Goal: Find contact information: Find contact information

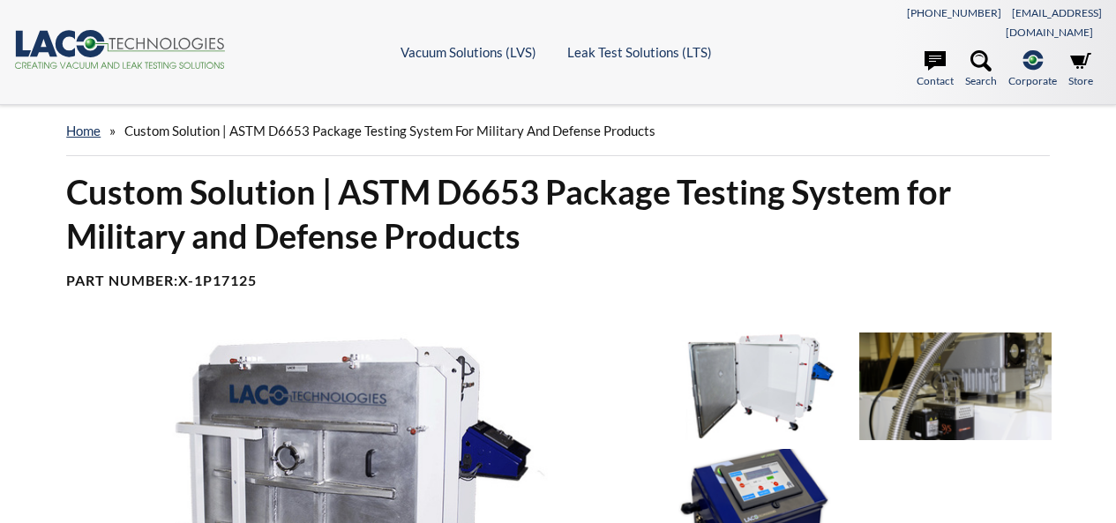
select select "تطبيق مصغَّر لترجمة اللغة"
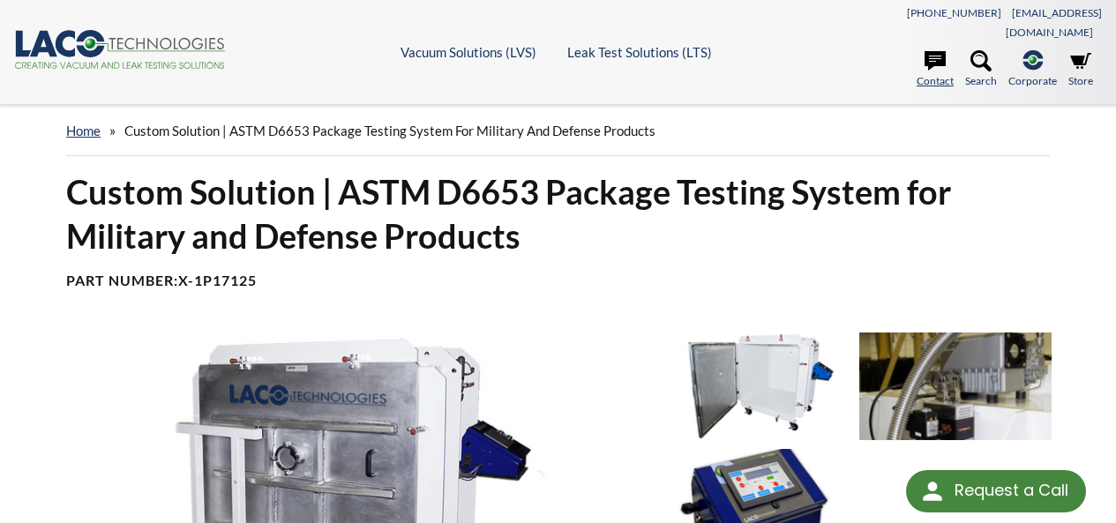
click at [934, 64] on link "Contact" at bounding box center [934, 69] width 37 height 39
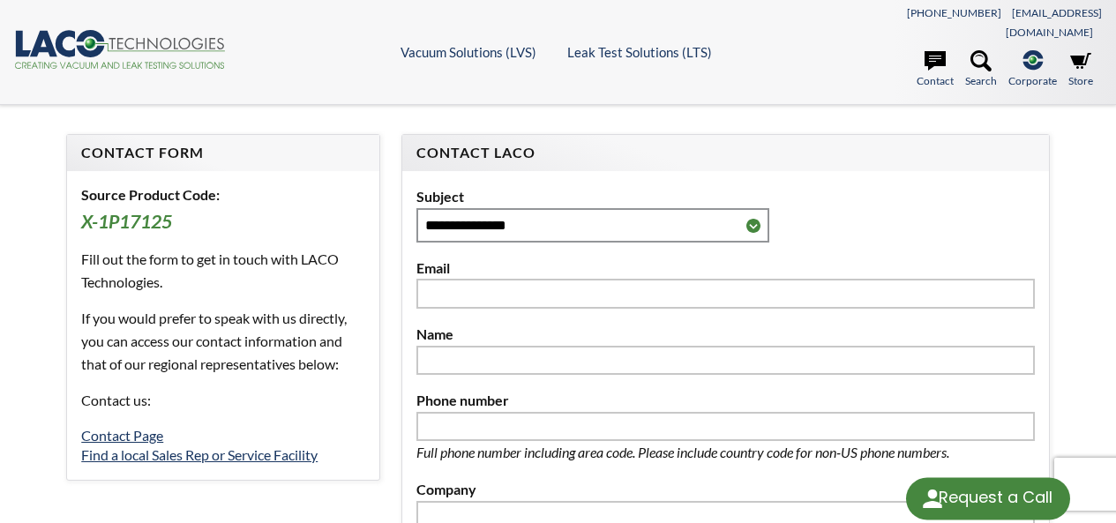
select select "تطبيق مصغَّر لترجمة اللغة"
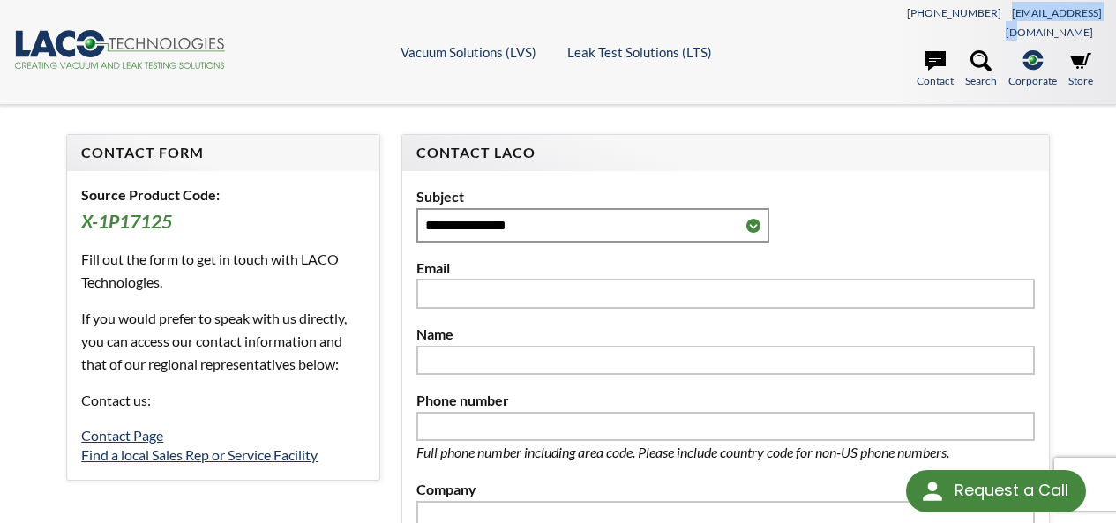
drag, startPoint x: 1099, startPoint y: 14, endPoint x: 1005, endPoint y: 19, distance: 94.5
click at [1005, 19] on div "[PHONE_NUMBER] [EMAIL_ADDRESS][DOMAIN_NAME]" at bounding box center [966, 22] width 272 height 40
copy link "[EMAIL_ADDRESS][DOMAIN_NAME]"
click at [226, 446] on link "Find a local Sales Rep or Service Facility" at bounding box center [199, 454] width 236 height 17
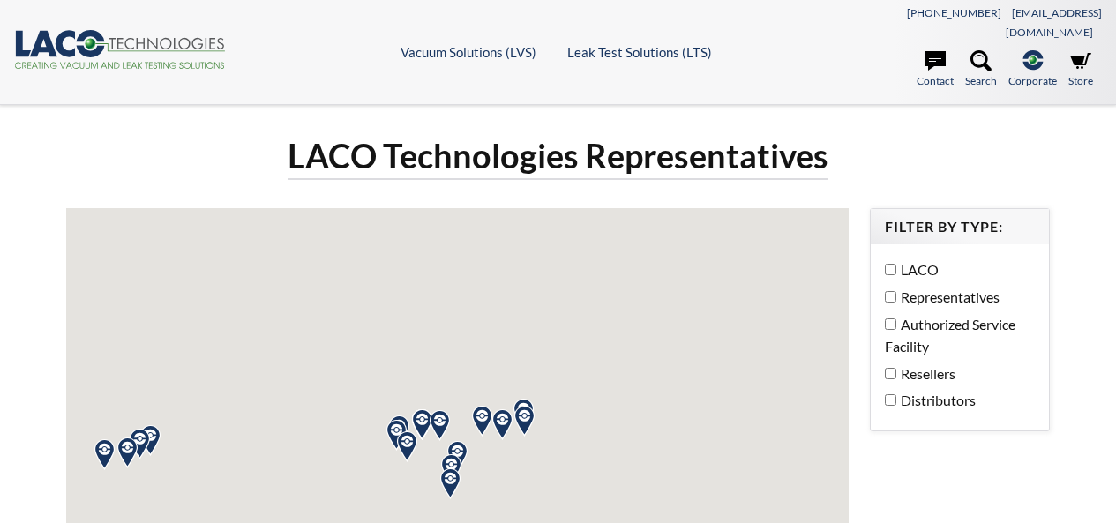
select select "تطبيق مصغَّر لترجمة اللغة"
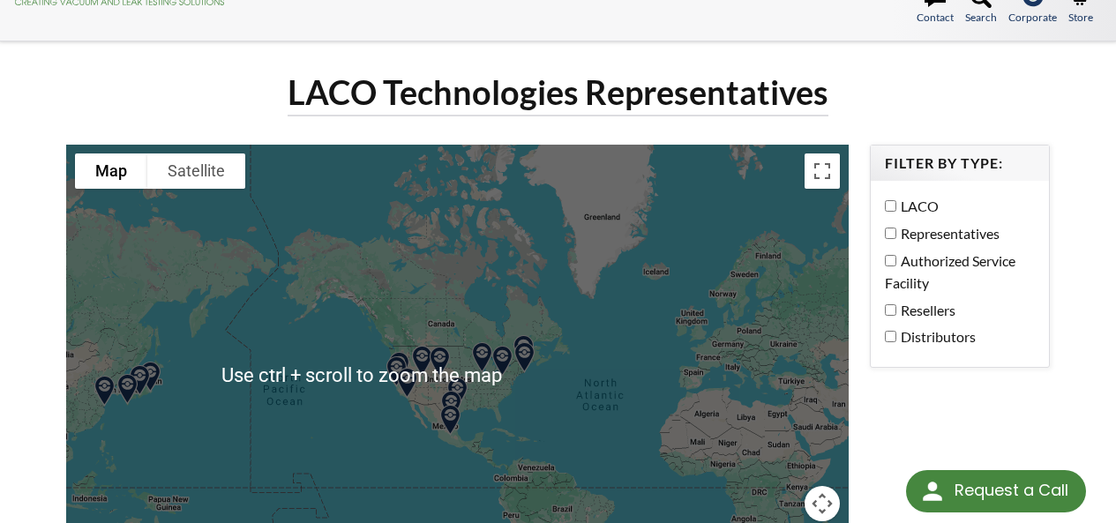
scroll to position [176, 0]
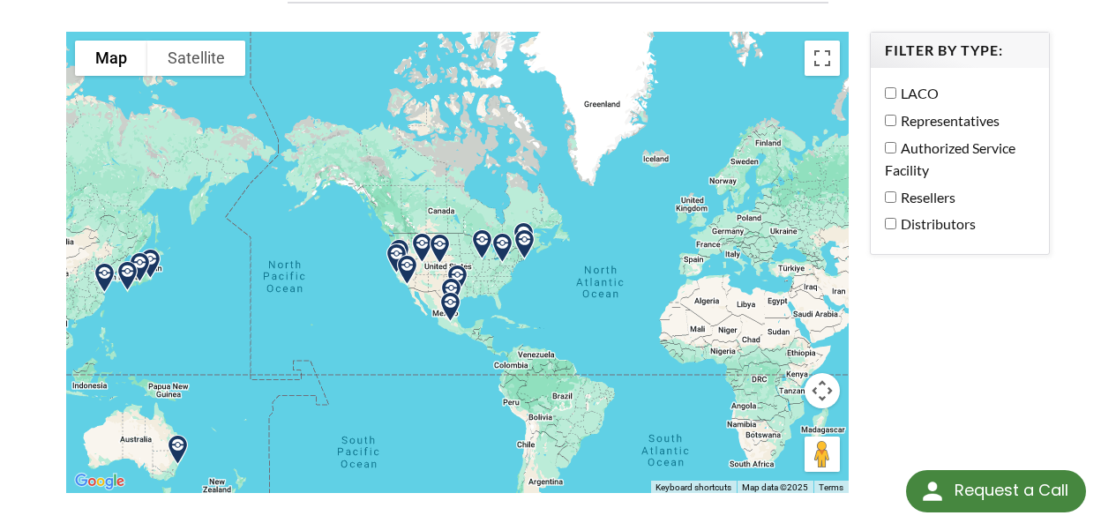
click at [781, 289] on div at bounding box center [457, 263] width 782 height 462
click at [930, 213] on label "Distributors" at bounding box center [955, 224] width 141 height 23
